Goal: Transaction & Acquisition: Obtain resource

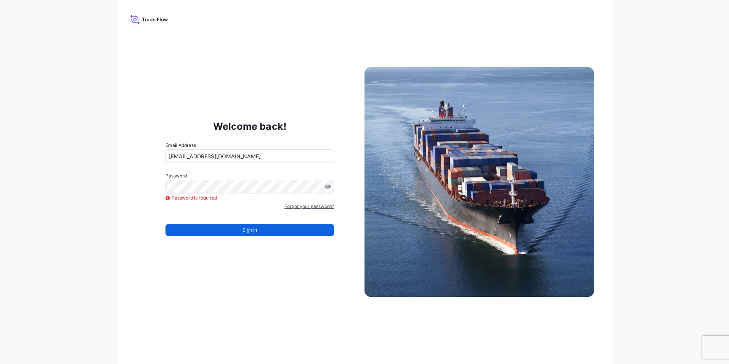
click at [309, 204] on link "Forgot your password?" at bounding box center [309, 206] width 50 height 8
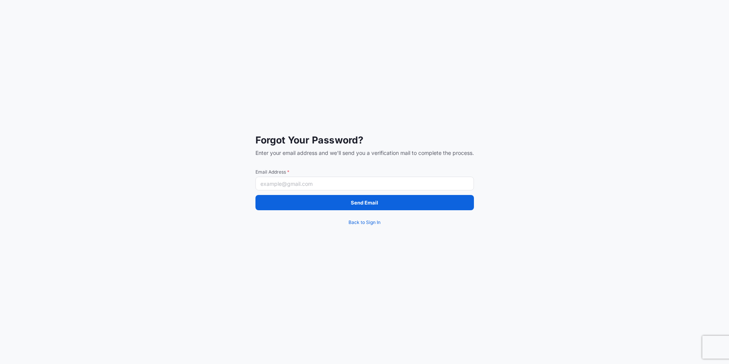
click at [302, 185] on input "Email Address *" at bounding box center [364, 184] width 218 height 14
type input "[EMAIL_ADDRESS][DOMAIN_NAME]"
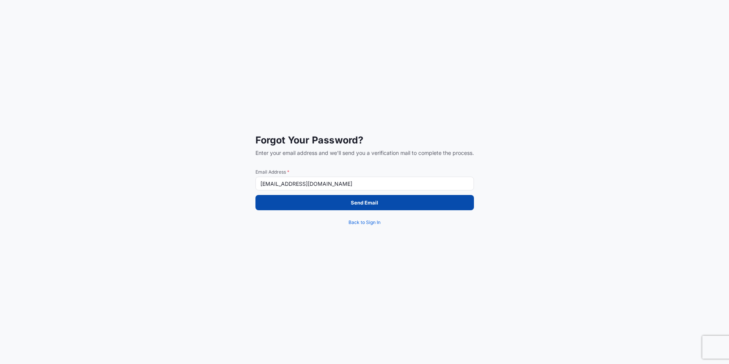
click at [332, 204] on button "Send Email" at bounding box center [364, 202] width 218 height 15
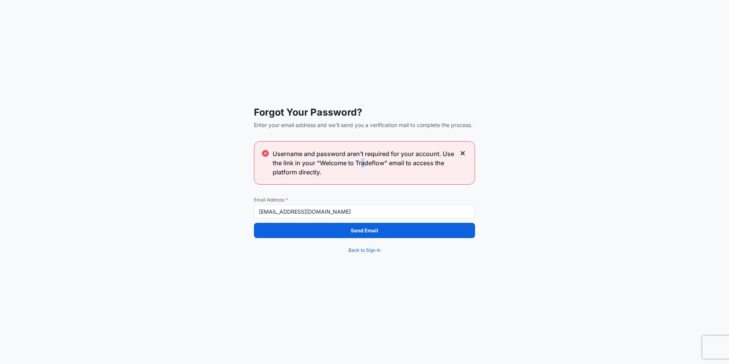
click at [363, 164] on span "Username and password aren’t required for your account. Use the link in your “W…" at bounding box center [364, 162] width 183 height 27
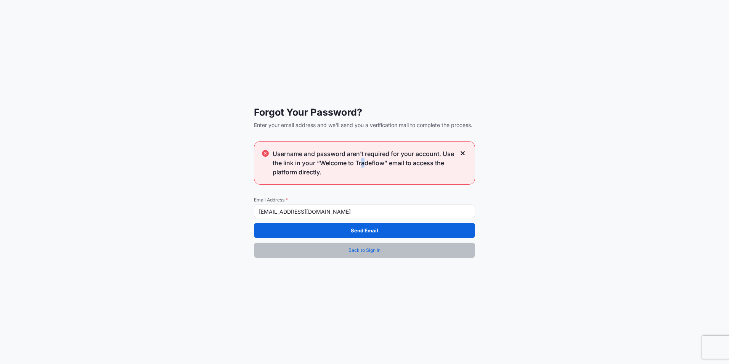
click at [333, 254] on link "Back to Sign In" at bounding box center [364, 249] width 221 height 15
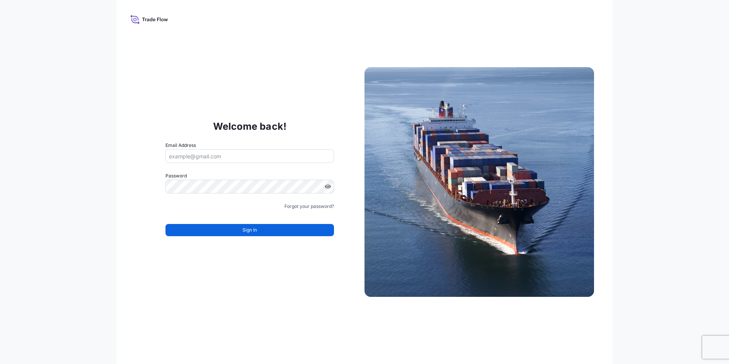
click at [148, 21] on icon at bounding box center [149, 19] width 38 height 11
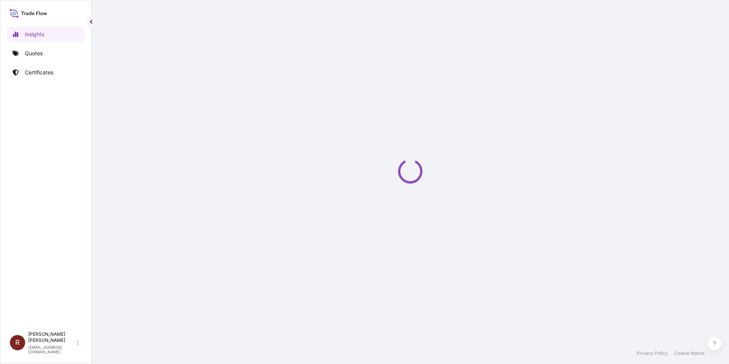
select select "2025"
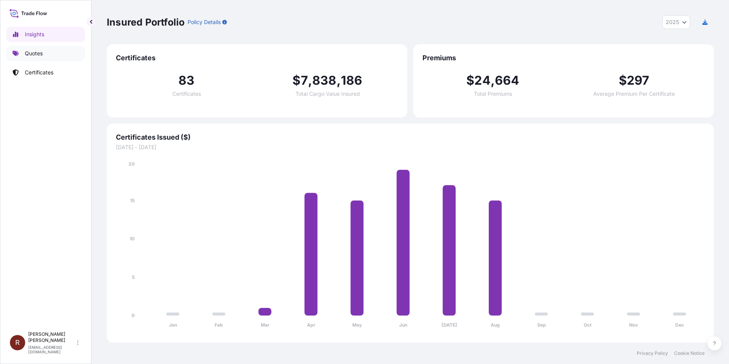
click at [30, 54] on p "Quotes" at bounding box center [34, 54] width 18 height 8
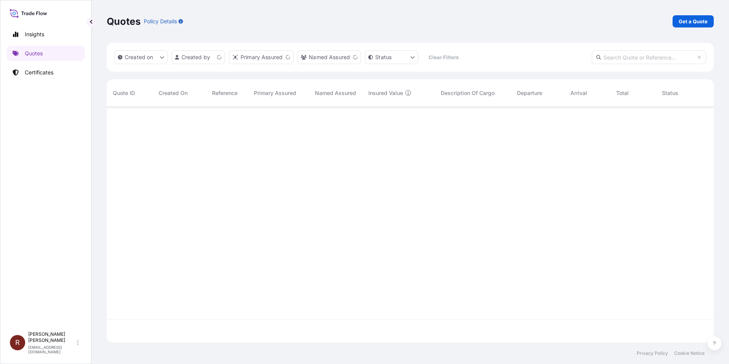
scroll to position [234, 601]
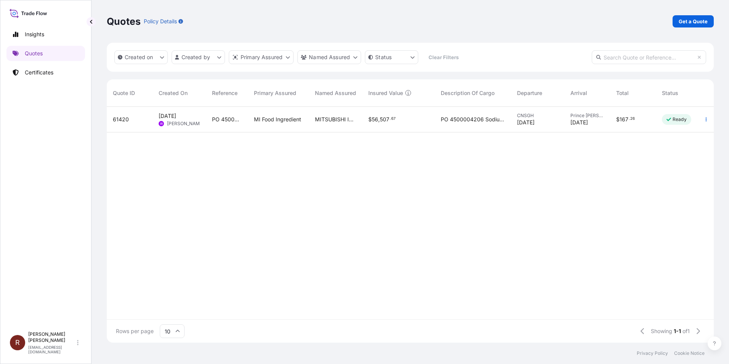
click at [39, 20] on div "Insights Quotes Certificates" at bounding box center [45, 174] width 79 height 308
click at [686, 23] on p "Get a Quote" at bounding box center [693, 22] width 29 height 8
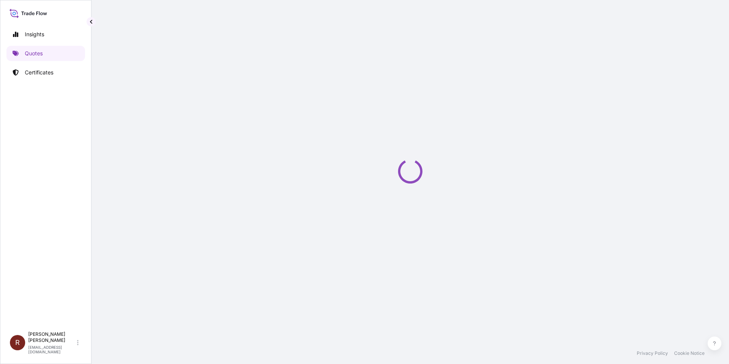
select select "Ocean Vessel"
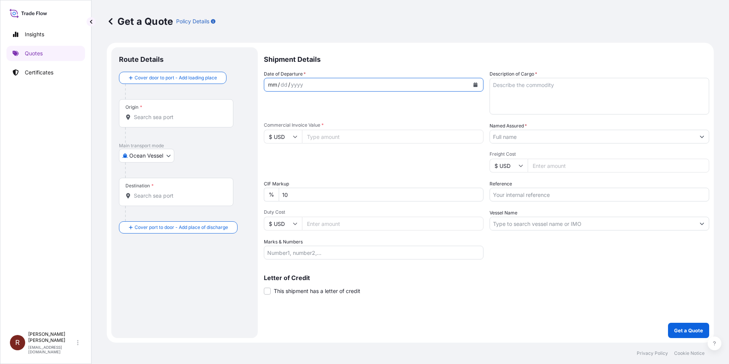
click at [446, 83] on div "mm / dd / yyyy" at bounding box center [366, 85] width 205 height 14
click at [473, 85] on icon "Calendar" at bounding box center [475, 84] width 4 height 5
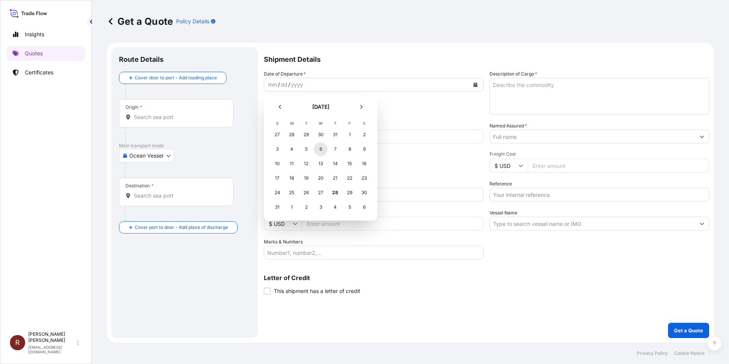
click at [320, 150] on div "6" at bounding box center [321, 149] width 14 height 14
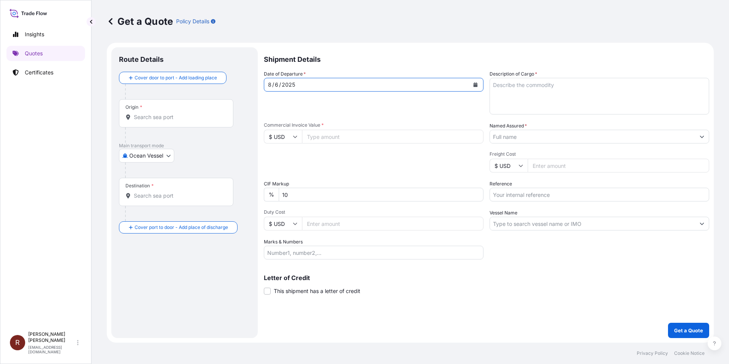
click at [469, 84] on button "Calendar" at bounding box center [475, 85] width 12 height 12
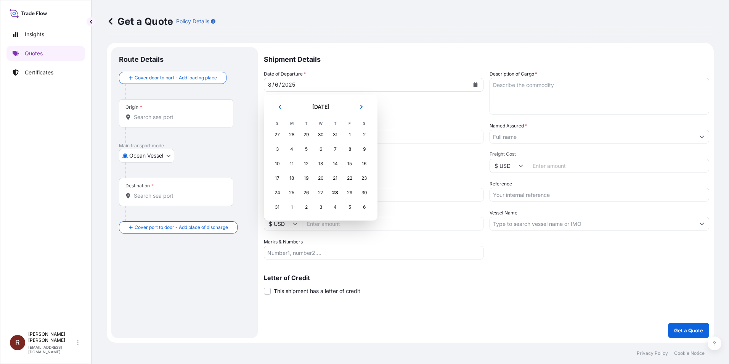
click at [335, 208] on div "4" at bounding box center [335, 207] width 14 height 14
click at [335, 207] on div "4" at bounding box center [335, 207] width 14 height 14
click at [358, 108] on button "Next" at bounding box center [361, 107] width 17 height 12
click at [334, 135] on div "4" at bounding box center [335, 135] width 14 height 14
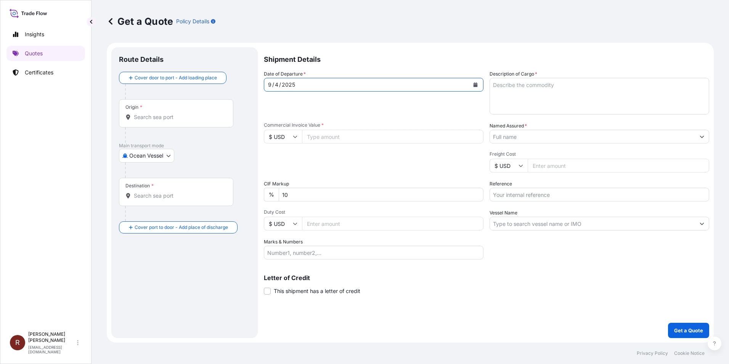
click at [528, 92] on textarea "Description of Cargo *" at bounding box center [599, 96] width 220 height 37
click at [531, 97] on textarea "Description of Cargo *" at bounding box center [599, 96] width 220 height 37
paste textarea "3318174 235 01X DUR EM 207 K BEAD"
type textarea "3318174 235 01X DUR EM 207 K BEAD"
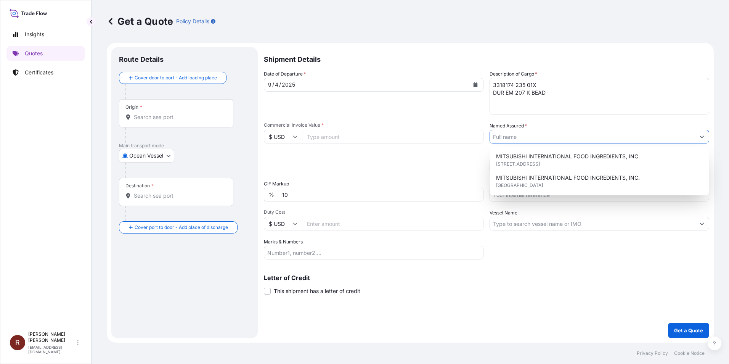
click at [700, 136] on icon "Show suggestions" at bounding box center [702, 136] width 5 height 5
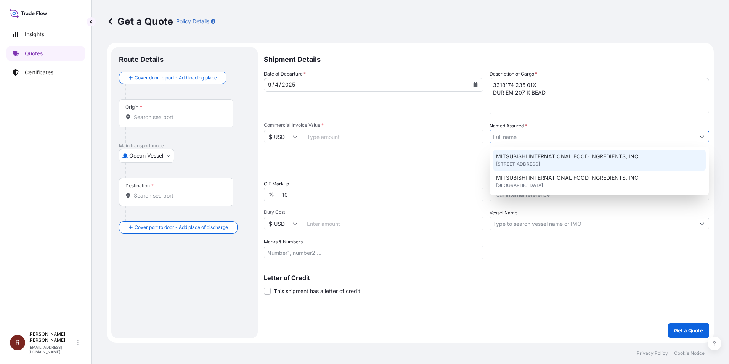
click at [540, 162] on span "411 Hackensack Ave, 07601, Hackensack, United States" at bounding box center [518, 164] width 44 height 8
type input "MITSUBISHI INTERNATIONAL FOOD INGREDIENTS, INC."
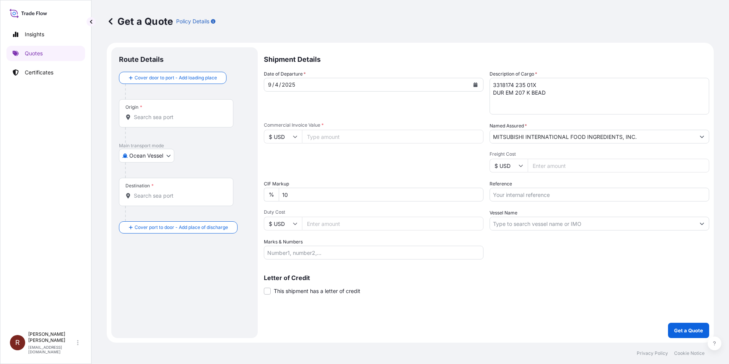
click at [402, 124] on span "Commercial Invoice Value *" at bounding box center [374, 125] width 220 height 6
click at [402, 130] on input "Commercial Invoice Value *" at bounding box center [392, 137] width 181 height 14
click at [331, 111] on div "Date of Departure * 9 / 4 / 2025" at bounding box center [374, 92] width 220 height 44
